Goal: Transaction & Acquisition: Subscribe to service/newsletter

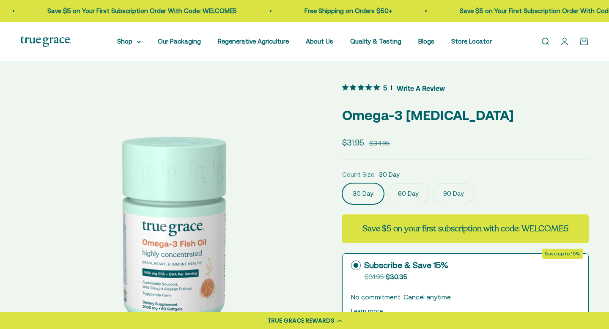
click at [454, 192] on label "90 Day" at bounding box center [454, 193] width 42 height 21
click at [342, 183] on input "90 Day" at bounding box center [342, 183] width 0 height 0
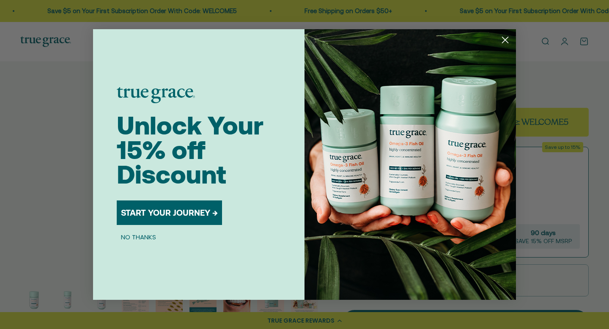
scroll to position [107, 0]
click at [505, 39] on icon "Close dialog" at bounding box center [506, 40] width 6 height 6
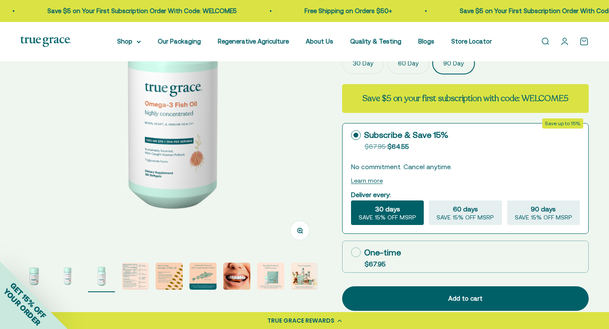
scroll to position [143, 0]
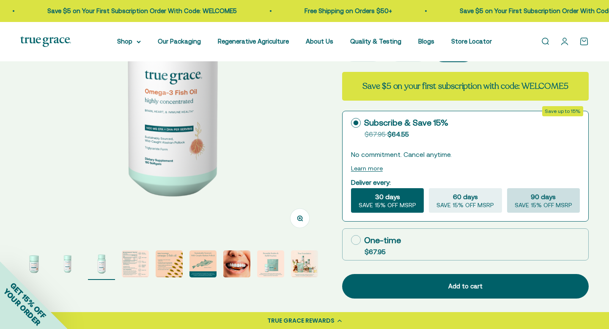
click at [544, 201] on span "90 days" at bounding box center [543, 197] width 25 height 10
click at [507, 188] on input "90 days SAVE 15% OFF MSRP" at bounding box center [507, 188] width 0 height 0
radio input "true"
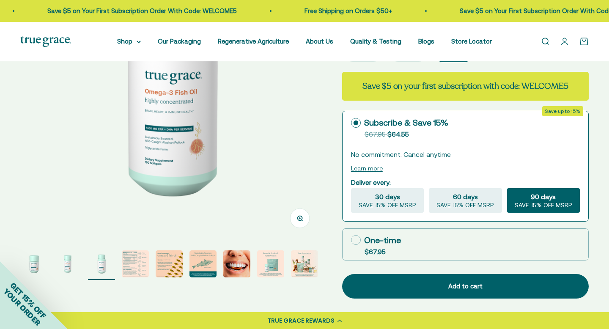
scroll to position [0, 0]
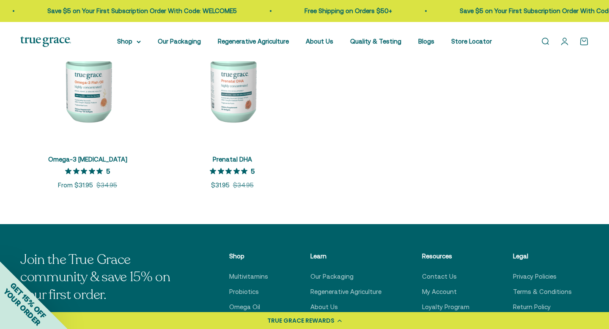
scroll to position [230, 0]
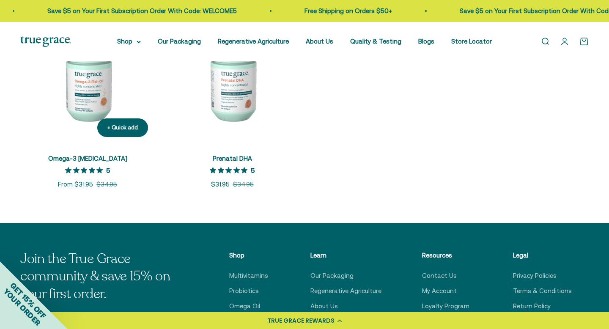
click at [85, 96] on img at bounding box center [87, 76] width 135 height 135
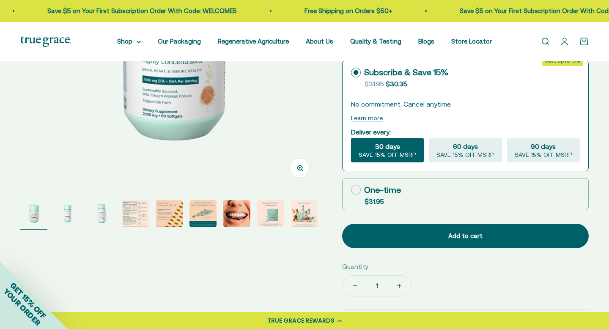
scroll to position [195, 0]
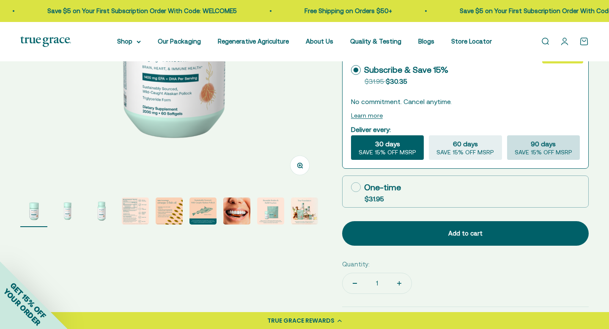
click at [542, 147] on span "90 days" at bounding box center [543, 144] width 25 height 10
click at [507, 135] on input "90 days SAVE 15% OFF MSRP" at bounding box center [507, 135] width 0 height 0
radio input "true"
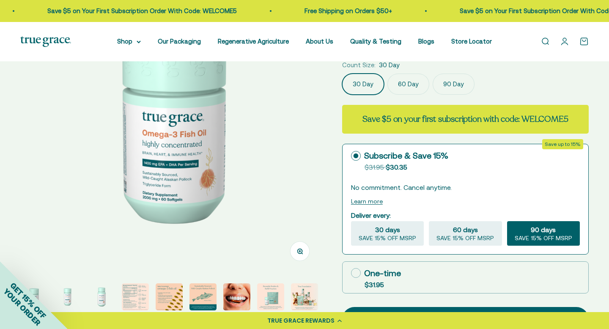
scroll to position [106, 0]
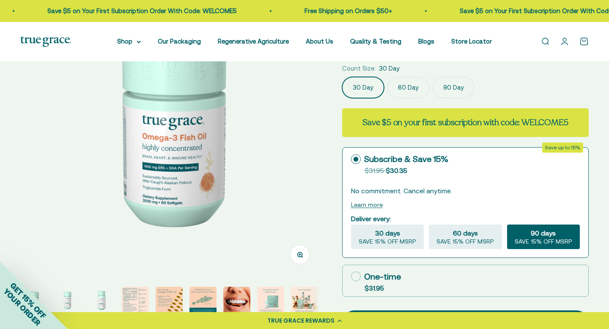
click at [456, 91] on label "90 Day" at bounding box center [454, 87] width 42 height 21
click at [342, 77] on input "90 Day" at bounding box center [342, 77] width 0 height 0
